Goal: Task Accomplishment & Management: Manage account settings

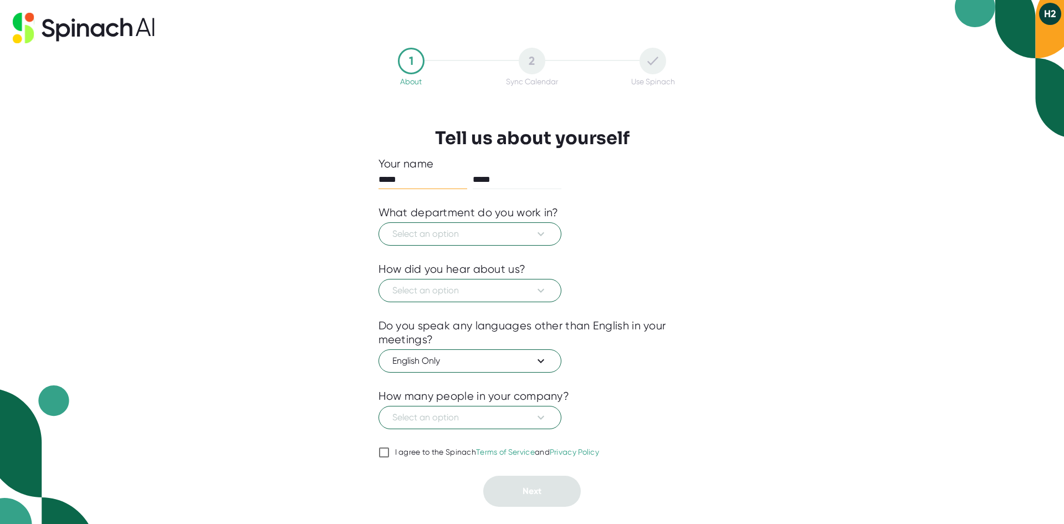
click at [426, 179] on input "*****" at bounding box center [422, 180] width 89 height 18
type input "*****"
type input "********"
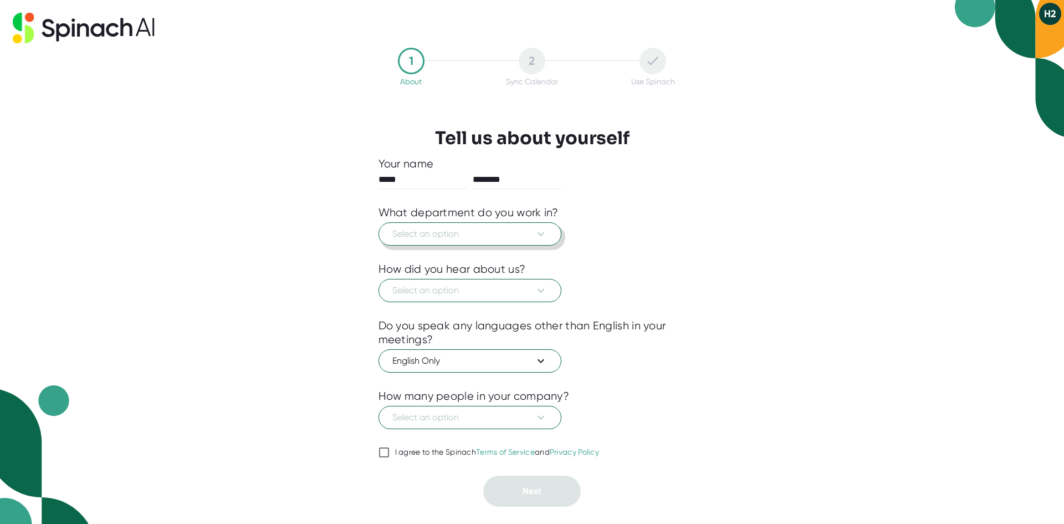
click at [536, 231] on icon at bounding box center [540, 233] width 13 height 13
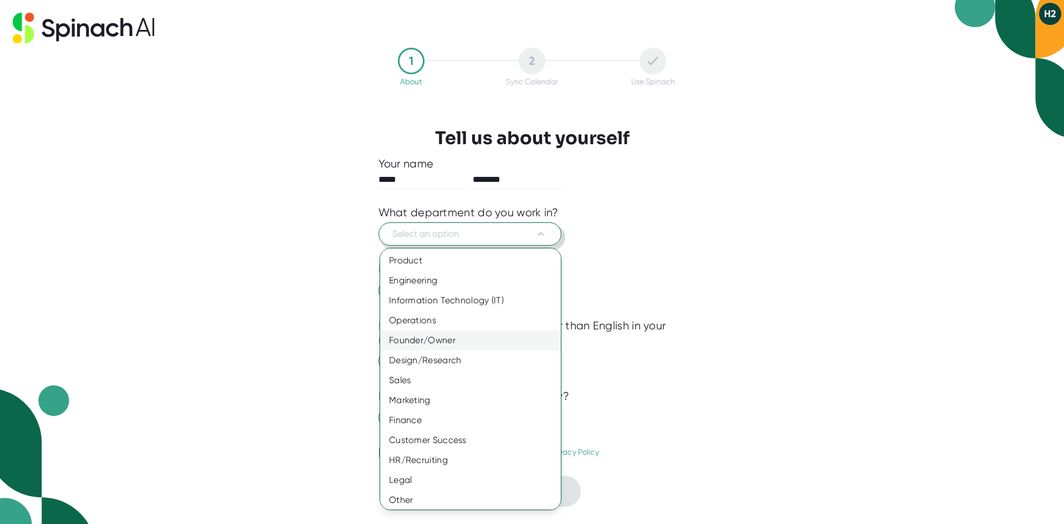
click at [463, 332] on div "Founder/Owner" at bounding box center [474, 340] width 189 height 20
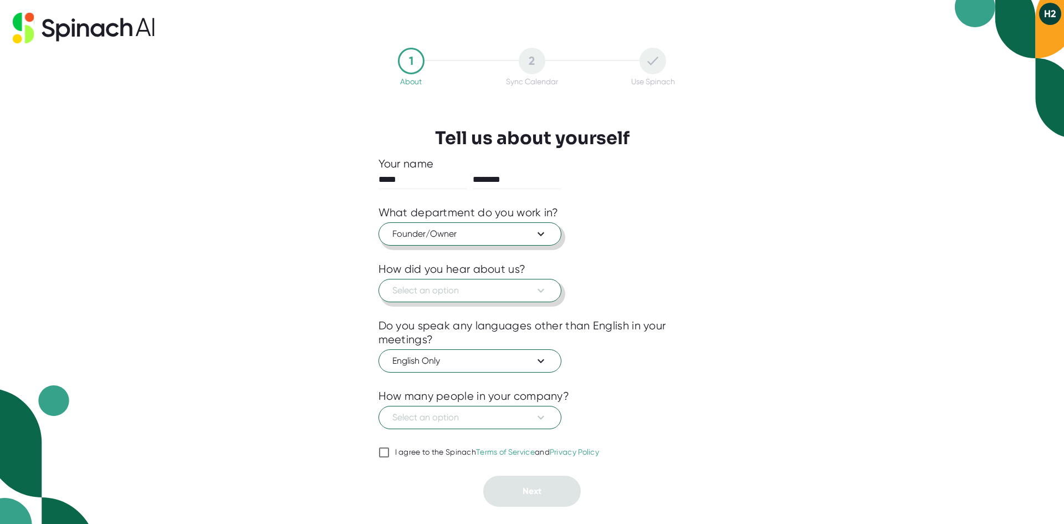
click at [536, 291] on icon at bounding box center [540, 290] width 13 height 13
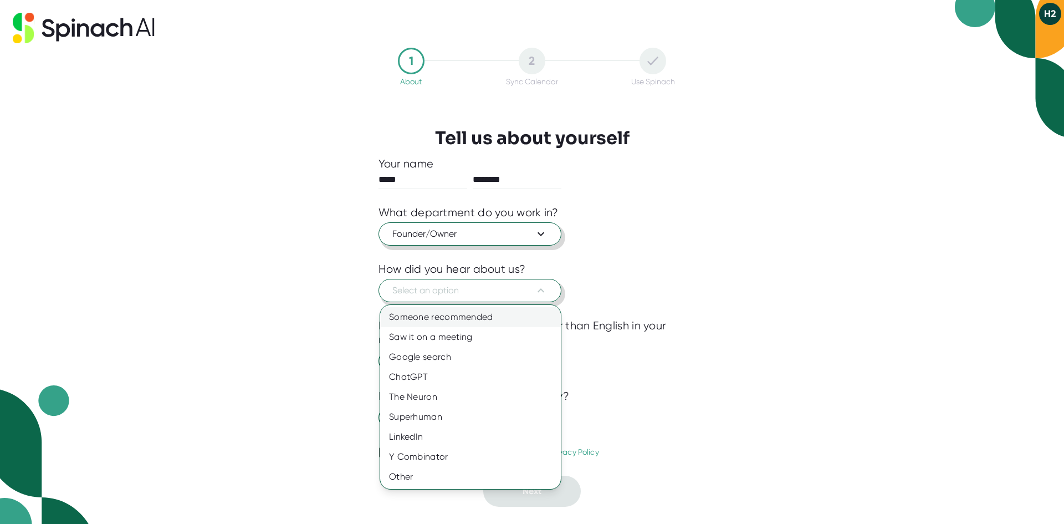
click at [502, 321] on div "Someone recommended" at bounding box center [470, 317] width 181 height 20
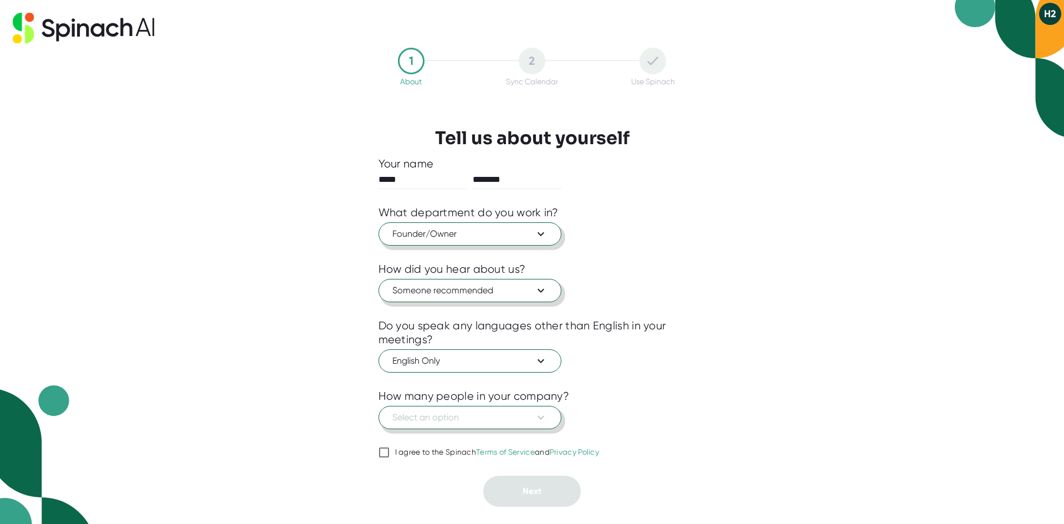
click at [550, 415] on button "Select an option" at bounding box center [469, 417] width 183 height 23
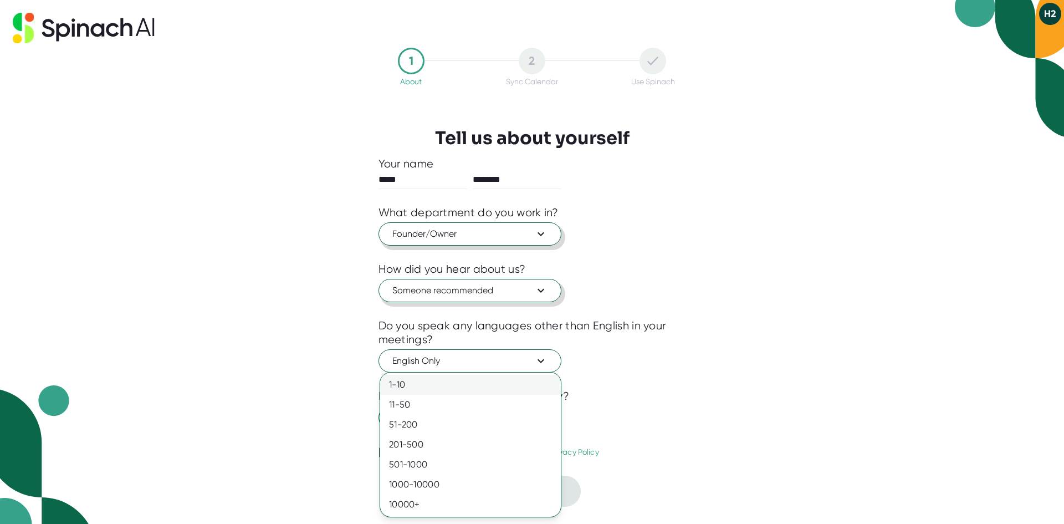
click at [538, 386] on div "1-10" at bounding box center [470, 384] width 181 height 20
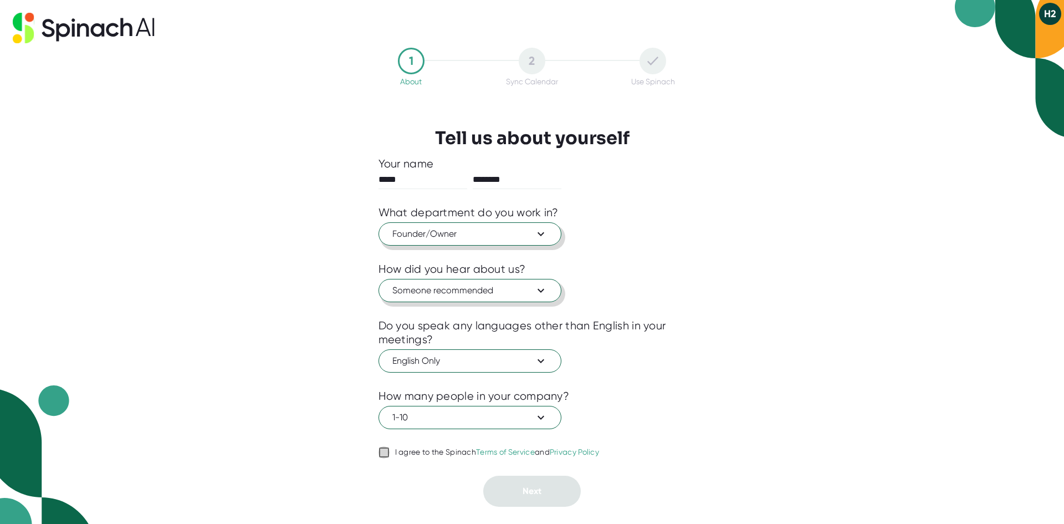
click at [383, 449] on input "I agree to the Spinach Terms of Service and Privacy Policy" at bounding box center [383, 451] width 11 height 13
checkbox input "true"
click at [543, 483] on button "Next" at bounding box center [531, 490] width 97 height 31
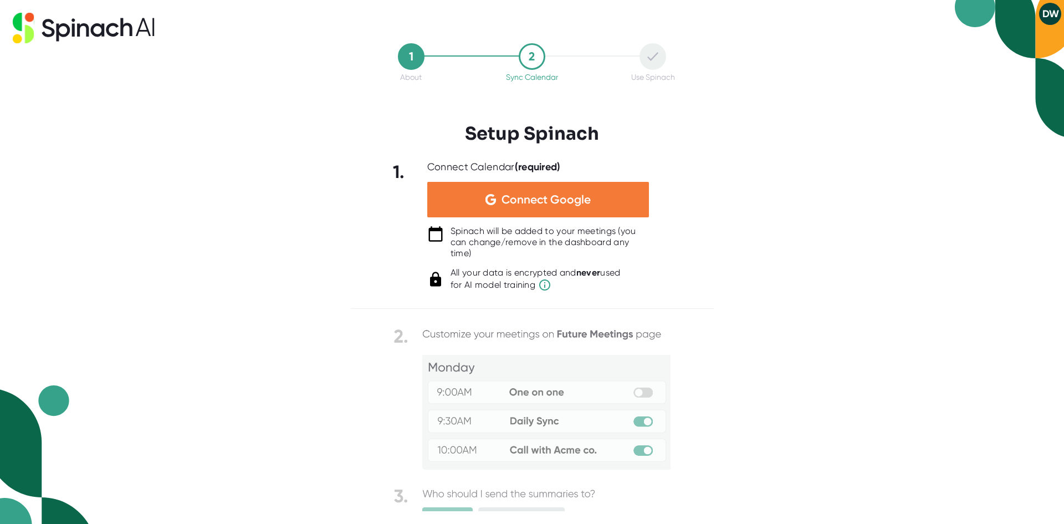
click at [548, 198] on span "Connect Google" at bounding box center [545, 199] width 89 height 11
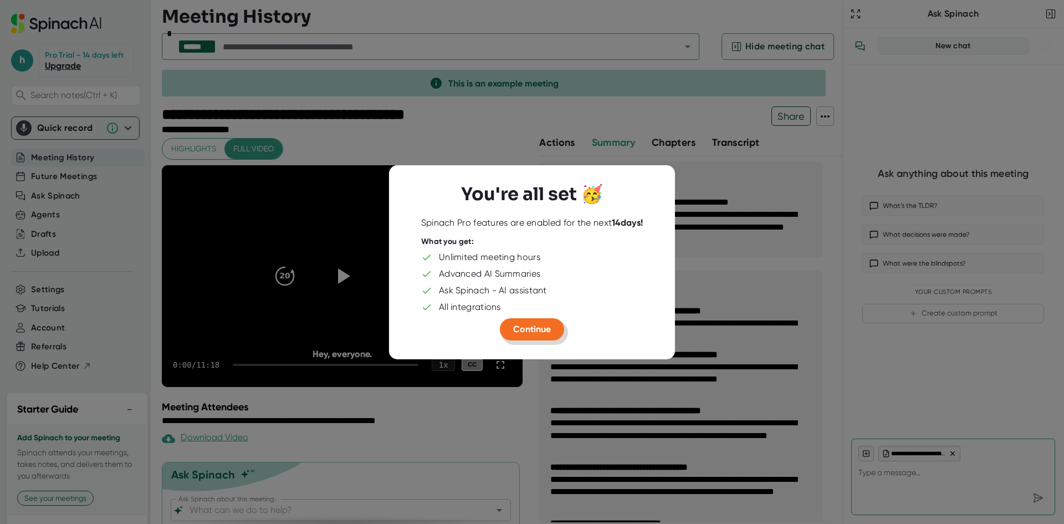
click at [536, 329] on span "Continue" at bounding box center [532, 329] width 38 height 11
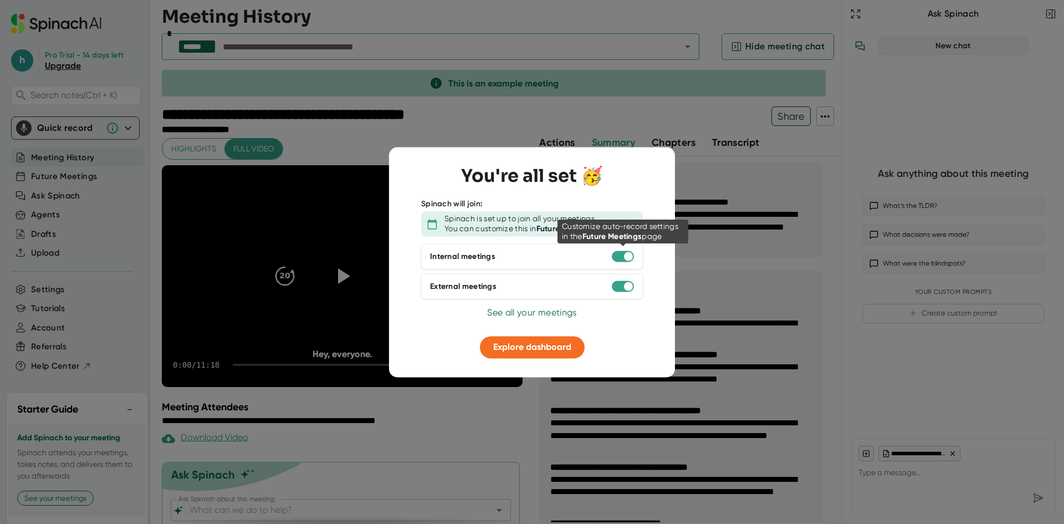
click at [627, 256] on div at bounding box center [628, 256] width 9 height 9
click at [617, 255] on div at bounding box center [623, 256] width 22 height 11
drag, startPoint x: 629, startPoint y: 257, endPoint x: 607, endPoint y: 255, distance: 22.3
click at [607, 255] on div "Internal meetings" at bounding box center [531, 256] width 223 height 25
click at [625, 255] on div at bounding box center [628, 256] width 9 height 9
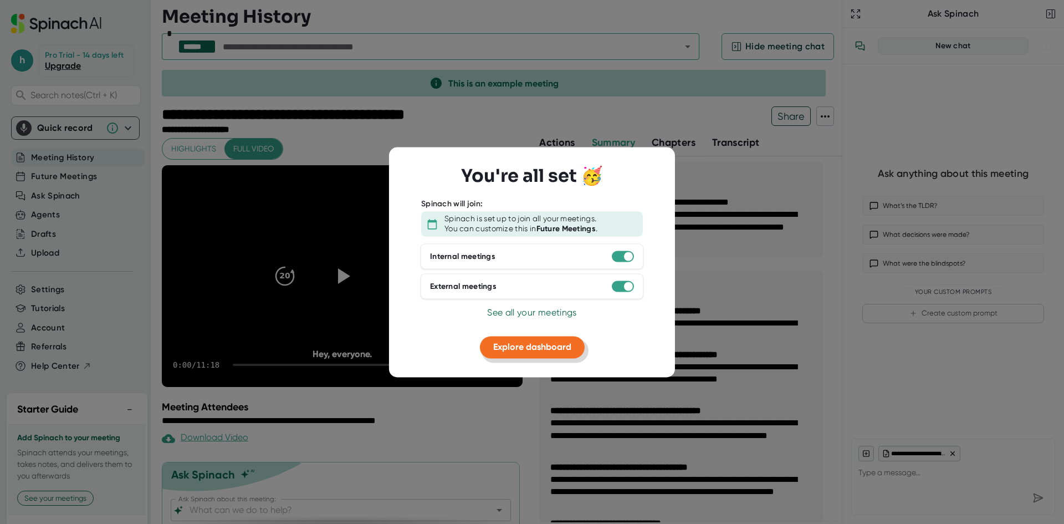
click at [529, 346] on span "Explore dashboard" at bounding box center [532, 347] width 78 height 11
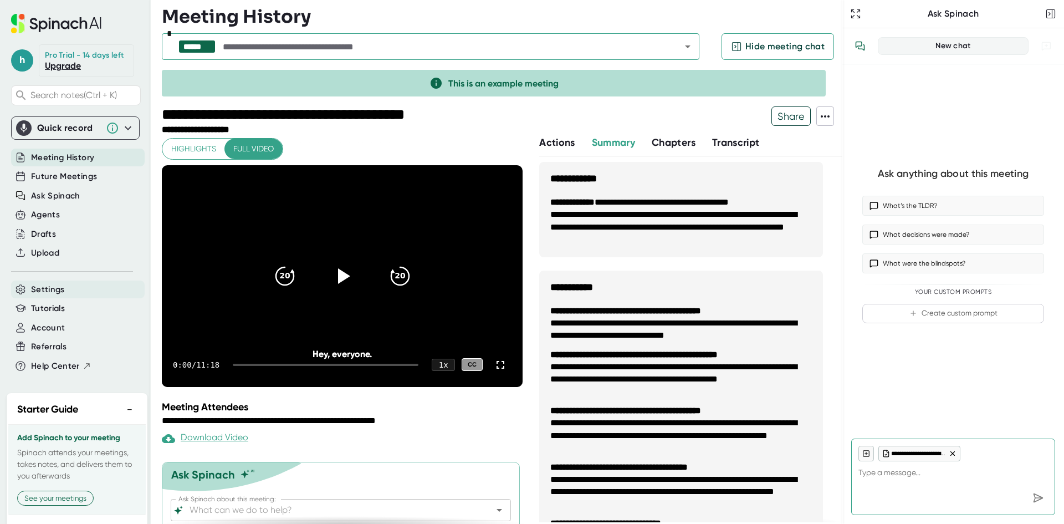
type textarea "x"
click at [45, 296] on span "Settings" at bounding box center [48, 289] width 34 height 13
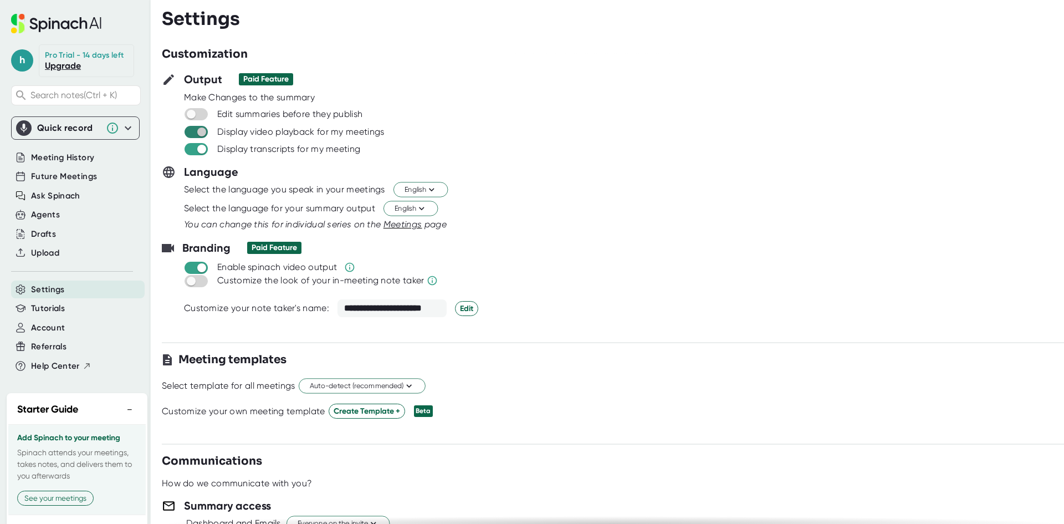
click at [199, 132] on input "checkbox" at bounding box center [202, 132] width 32 height 10
checkbox input "false"
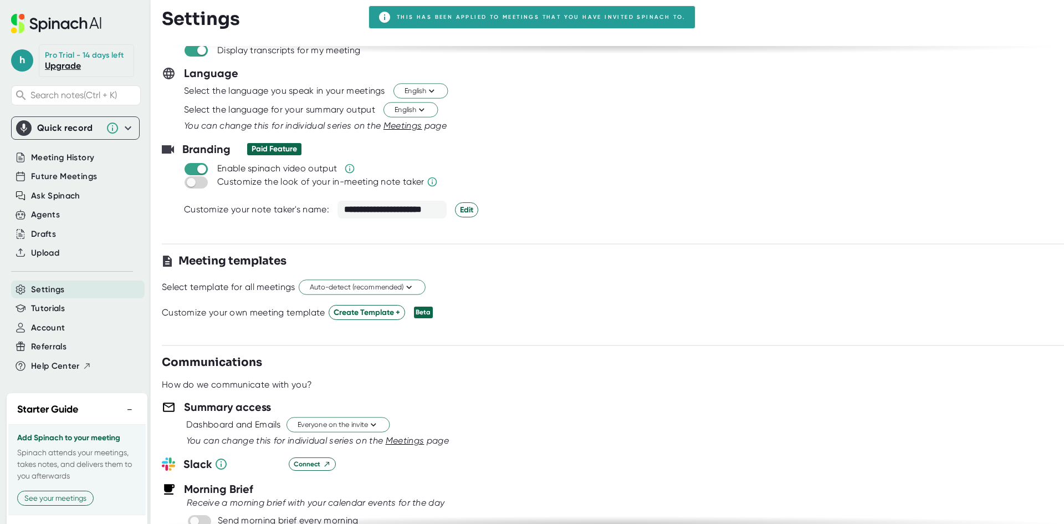
scroll to position [111, 0]
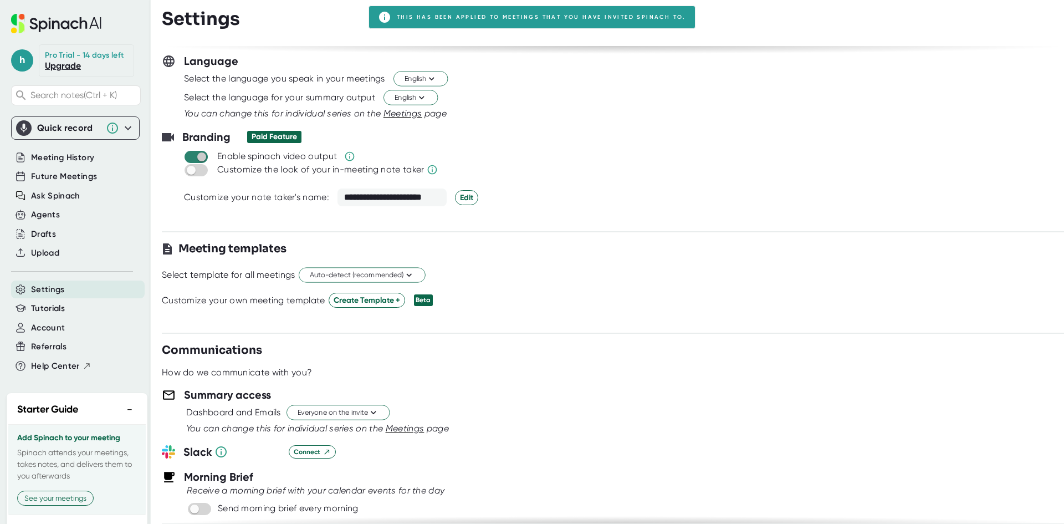
click at [203, 155] on input "checkbox" at bounding box center [202, 157] width 32 height 10
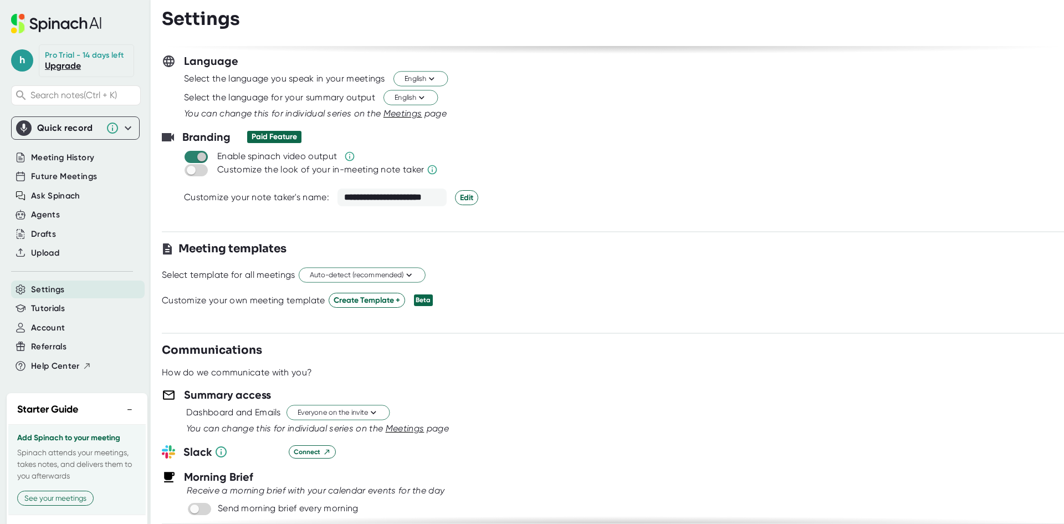
checkbox input "false"
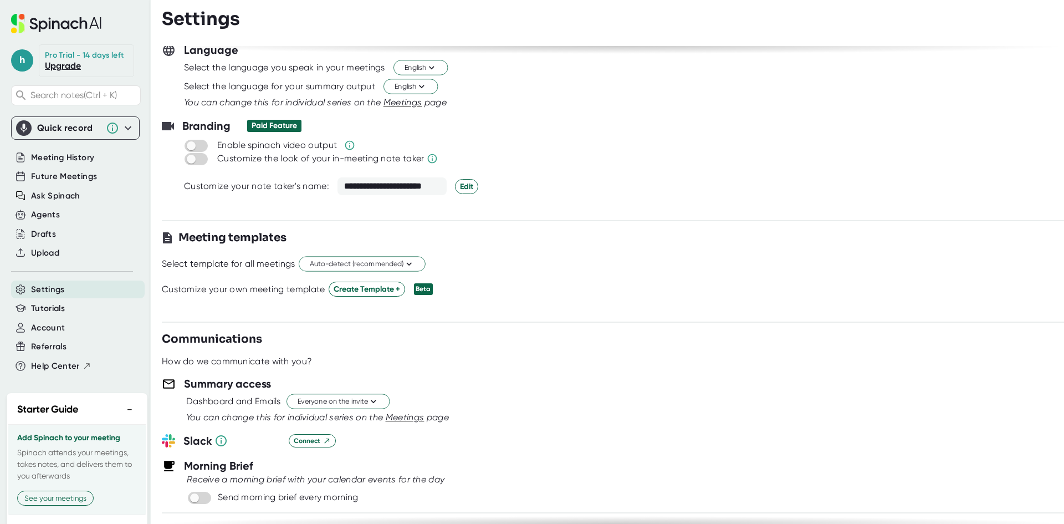
scroll to position [0, 0]
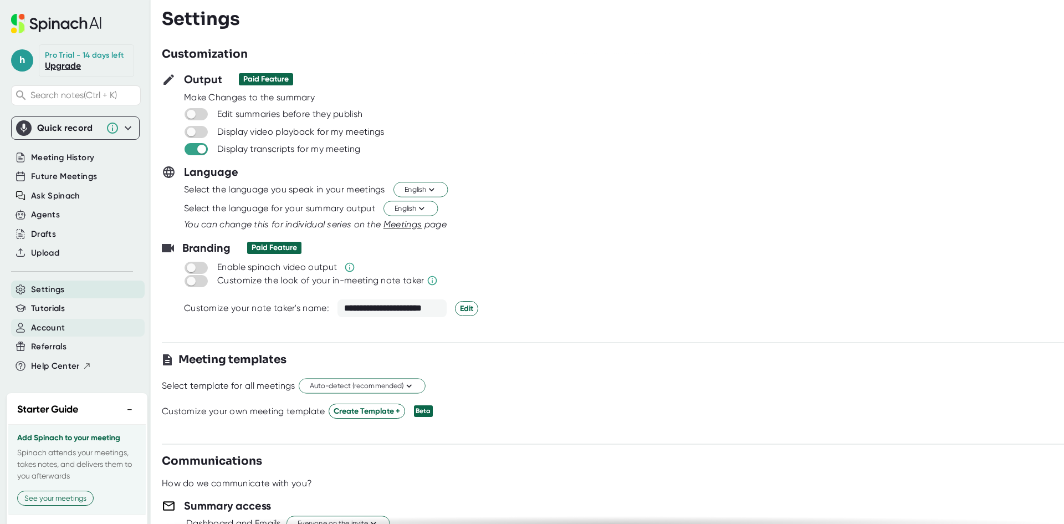
click at [44, 334] on span "Account" at bounding box center [48, 327] width 34 height 13
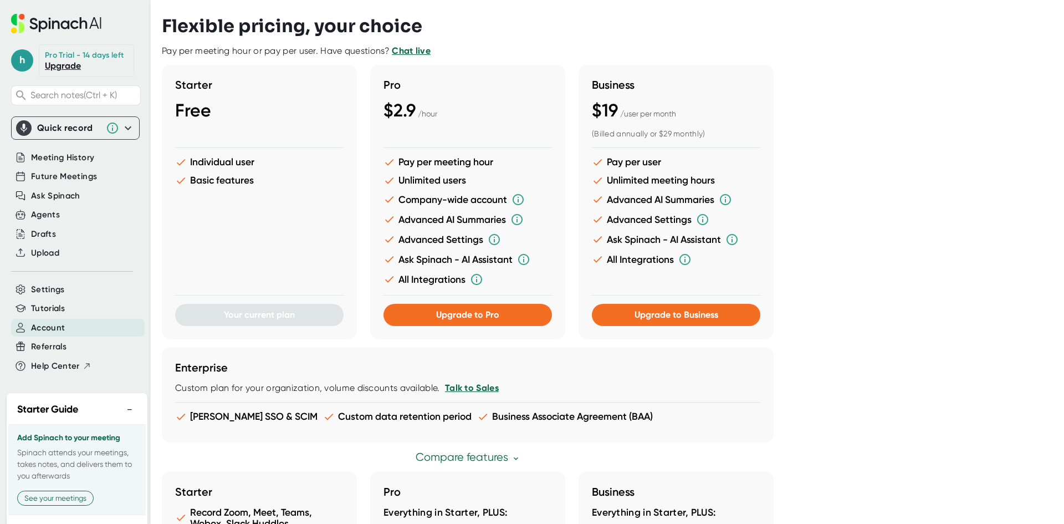
scroll to position [166, 0]
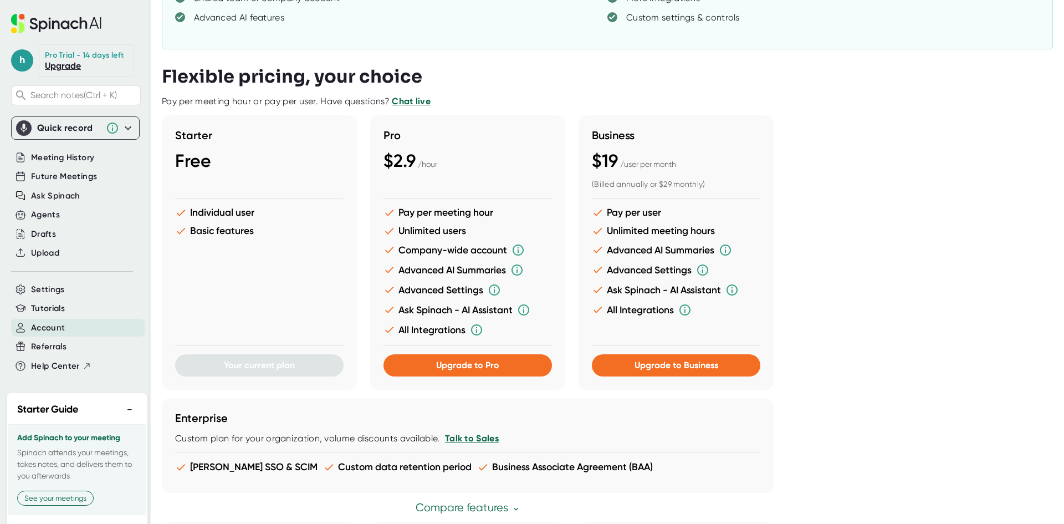
click at [259, 178] on div "Starter Free" at bounding box center [259, 159] width 168 height 61
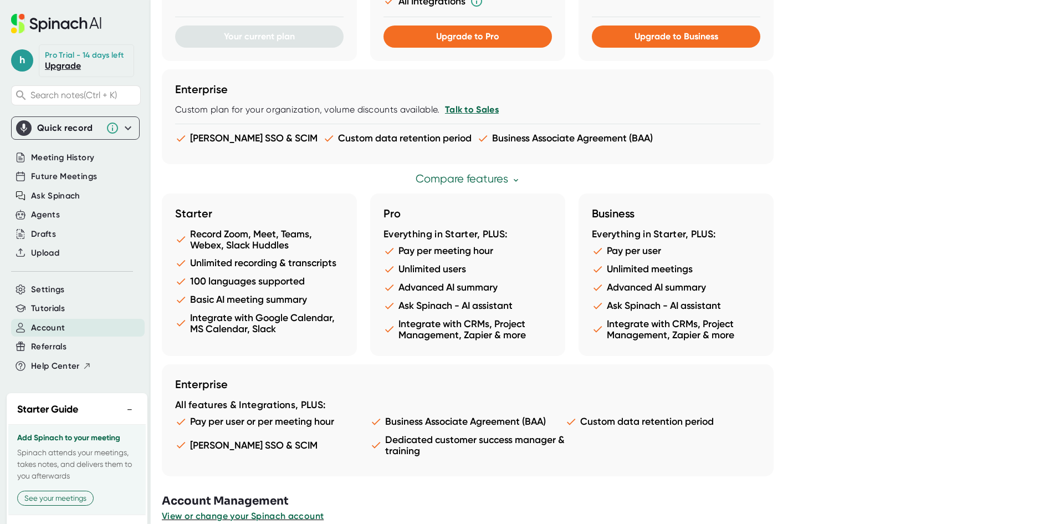
scroll to position [510, 0]
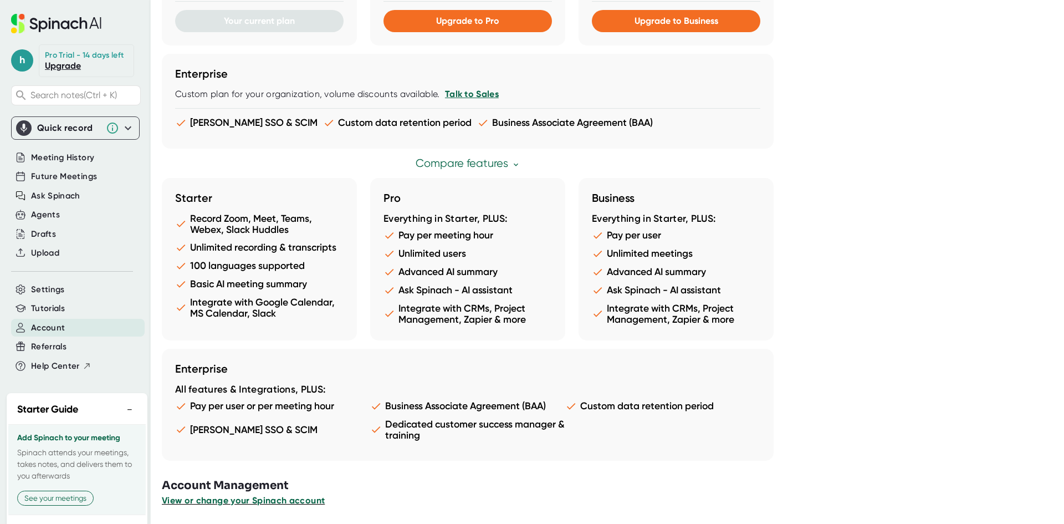
click at [205, 501] on span "View or change your Spinach account" at bounding box center [243, 500] width 163 height 11
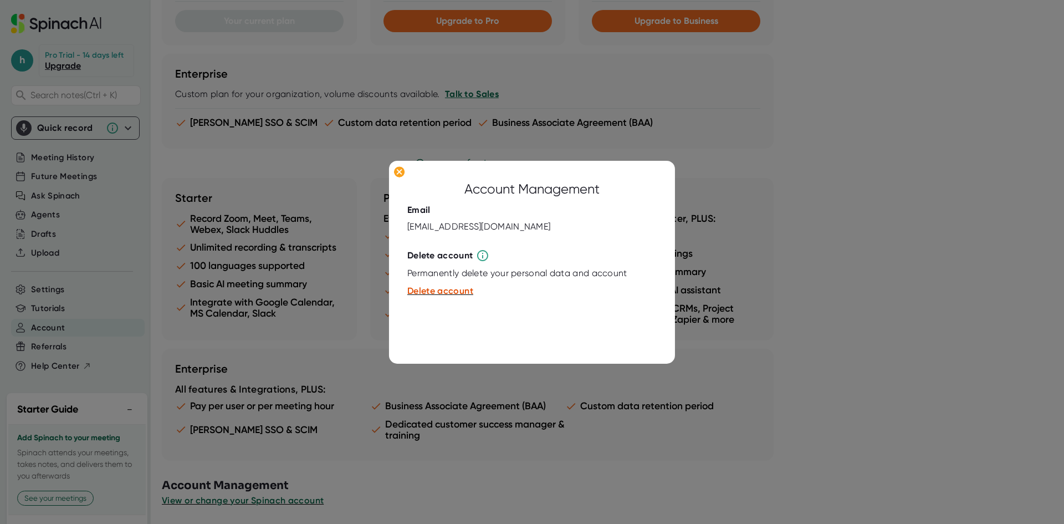
click at [828, 202] on div at bounding box center [532, 262] width 1064 height 524
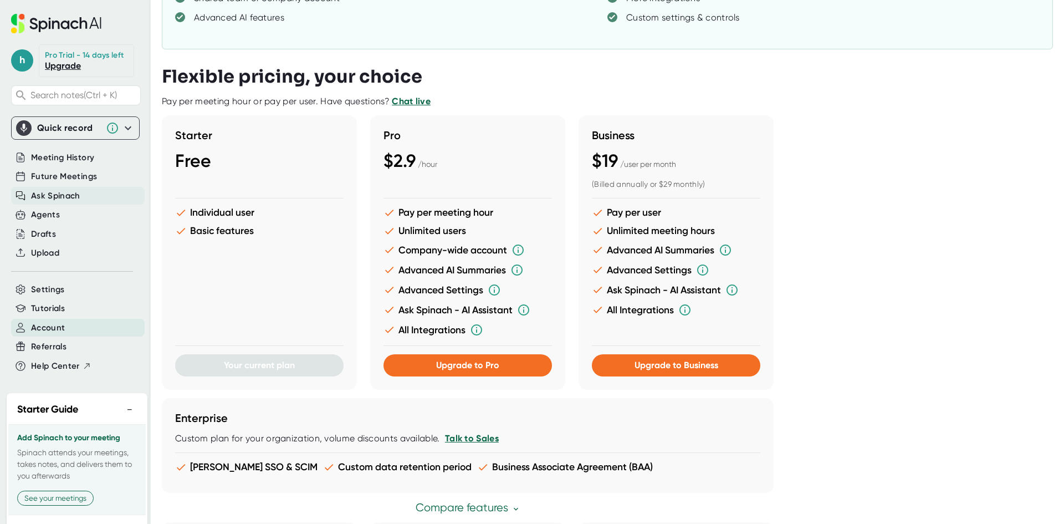
scroll to position [79, 0]
